Goal: Task Accomplishment & Management: Manage account settings

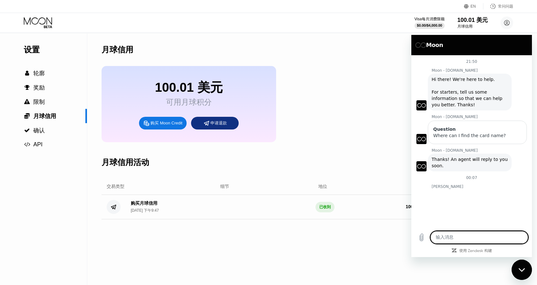
scroll to position [38, 0]
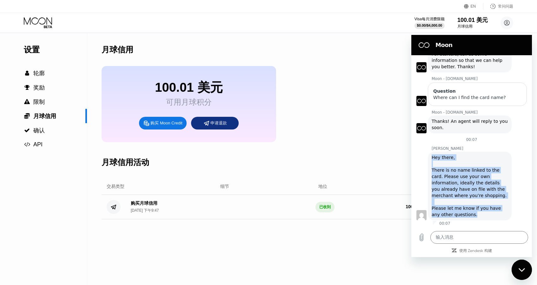
drag, startPoint x: 479, startPoint y: 216, endPoint x: 432, endPoint y: 155, distance: 77.2
click at [432, 155] on div "Olivia 说： Hey there, There is no name linked to the card. Please use your own i…" at bounding box center [470, 186] width 84 height 69
copy div "Hey there, There is no name linked to the card. Please use your own information…"
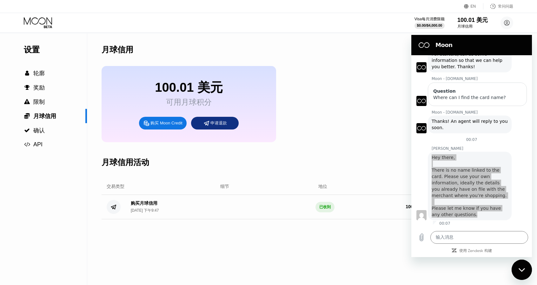
click at [275, 126] on div "100.01 美元 可用月球积分 购买 Moon Credit 申请退款" at bounding box center [189, 104] width 175 height 76
click at [223, 125] on font "申请退款" at bounding box center [219, 123] width 17 height 5
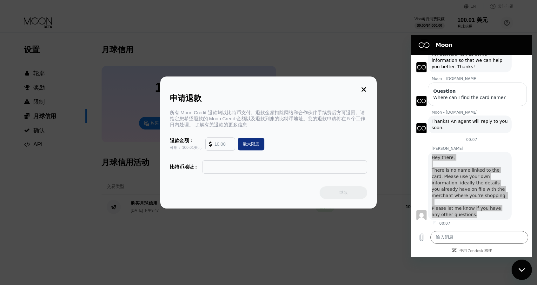
click at [241, 149] on div "最大限度" at bounding box center [251, 144] width 27 height 13
type input "100.01"
click at [242, 125] on font "了解有关退款的更多信息" at bounding box center [221, 124] width 52 height 5
